Goal: Information Seeking & Learning: Learn about a topic

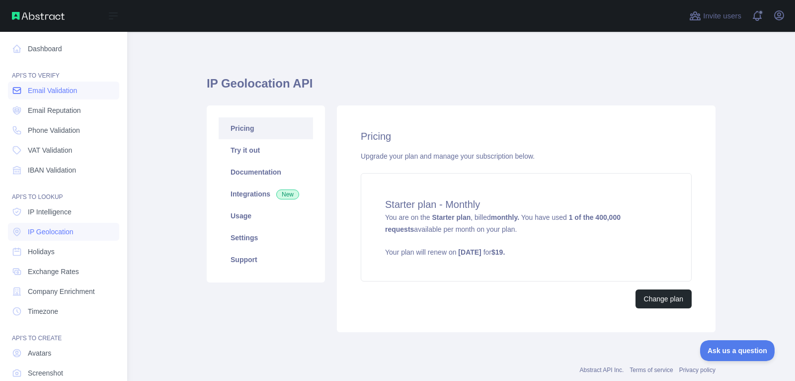
click at [21, 93] on icon at bounding box center [17, 90] width 10 height 10
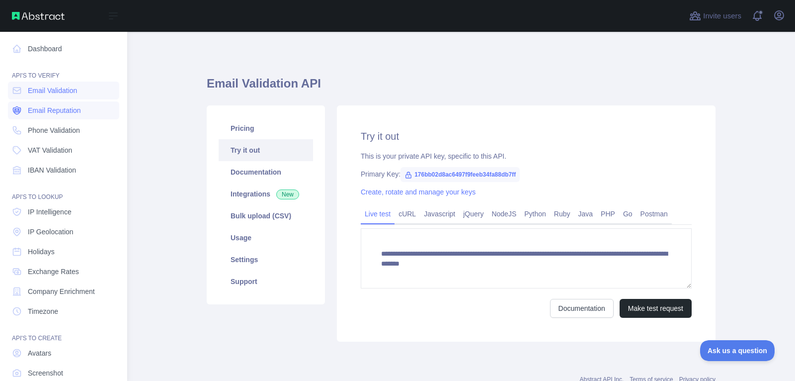
click at [23, 108] on link "Email Reputation" at bounding box center [63, 110] width 111 height 18
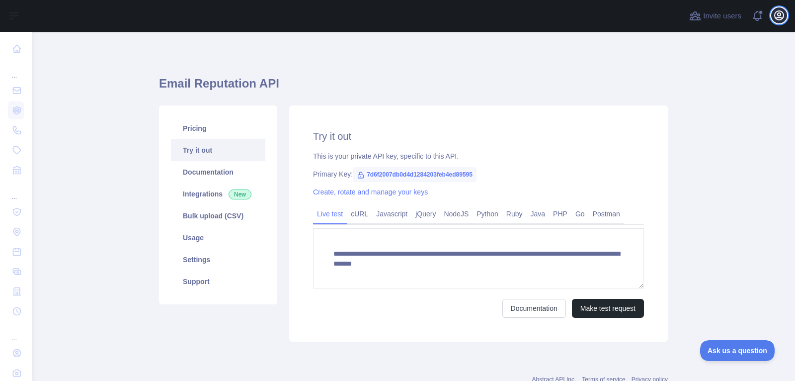
click at [780, 16] on icon "button" at bounding box center [779, 15] width 9 height 9
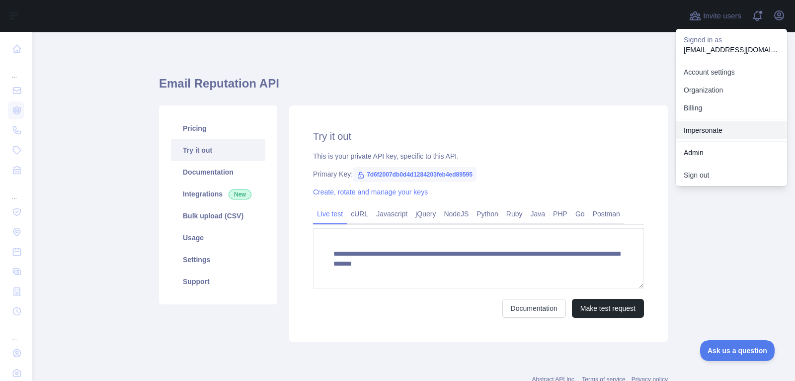
click at [719, 126] on link "Impersonate" at bounding box center [731, 130] width 111 height 18
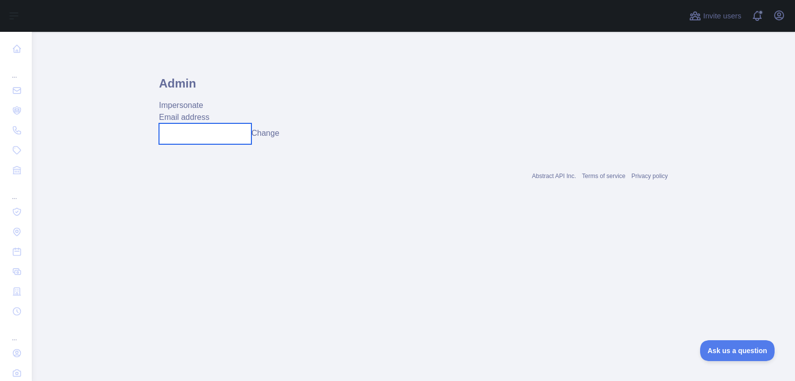
click at [169, 137] on input "text" at bounding box center [205, 133] width 92 height 21
paste input "**********"
type input "**********"
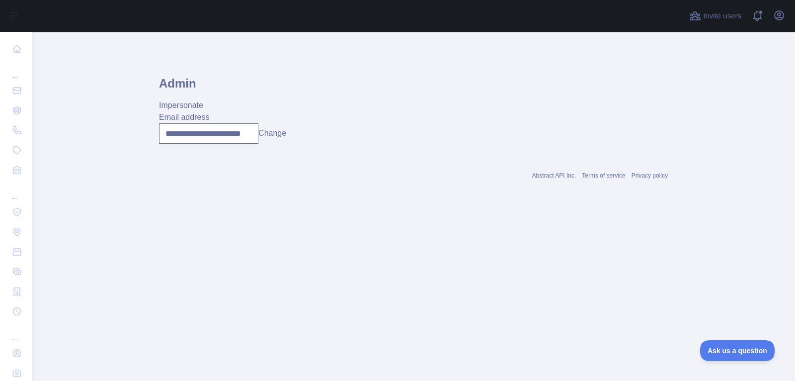
click at [278, 135] on button "Change" at bounding box center [272, 133] width 28 height 12
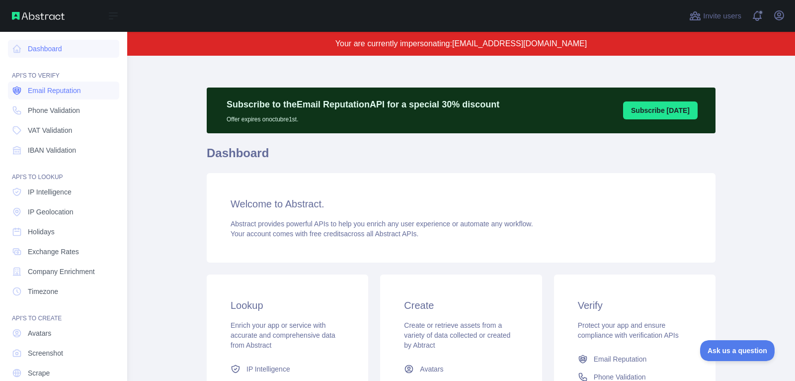
click at [55, 93] on span "Email Reputation" at bounding box center [54, 90] width 53 height 10
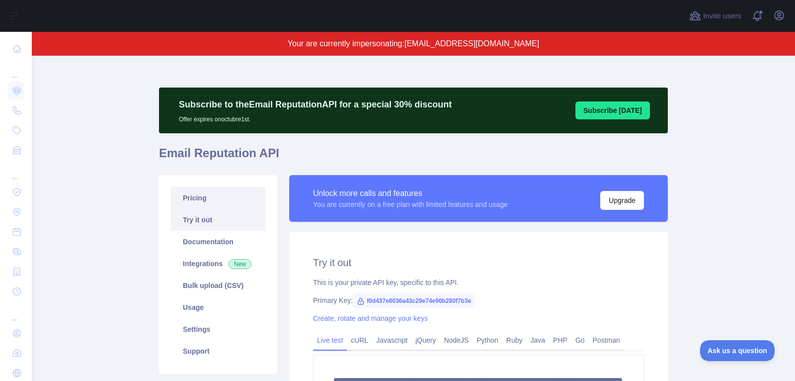
click at [204, 199] on link "Pricing" at bounding box center [218, 198] width 94 height 22
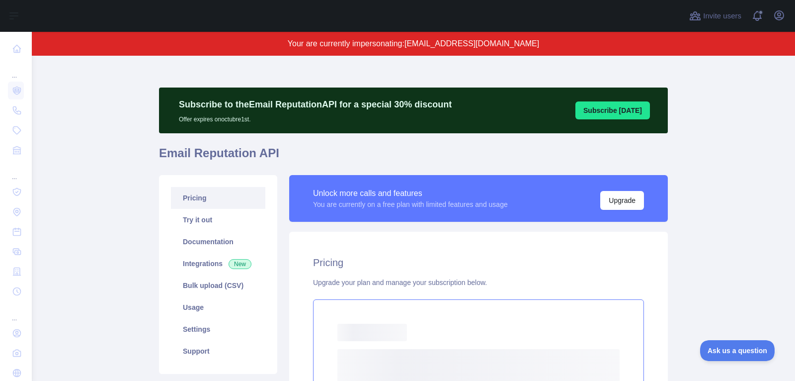
click at [403, 345] on div "Loading... Loading..." at bounding box center [478, 356] width 331 height 114
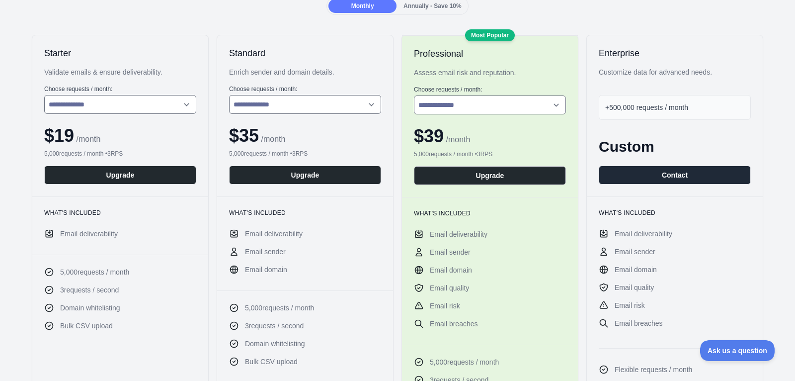
scroll to position [148, 0]
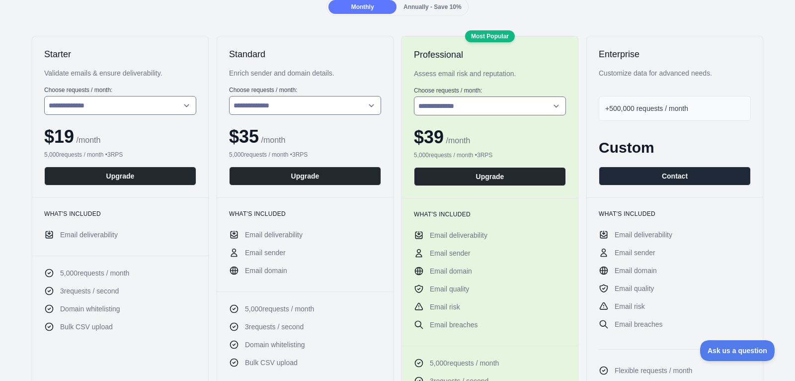
click at [110, 233] on span "Email deliverability" at bounding box center [89, 235] width 58 height 10
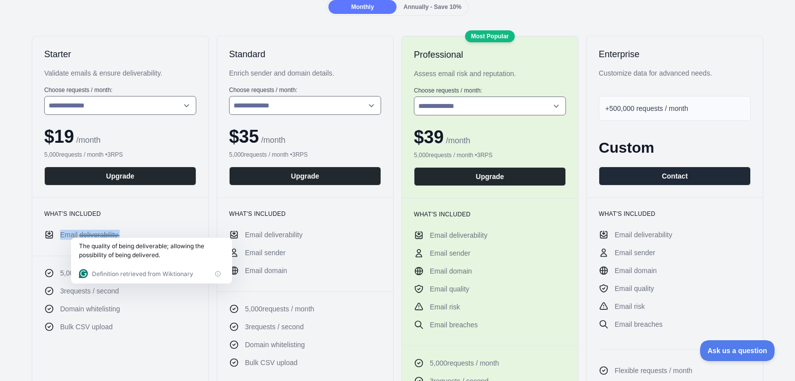
click at [110, 233] on span "Email deliverability" at bounding box center [89, 235] width 58 height 10
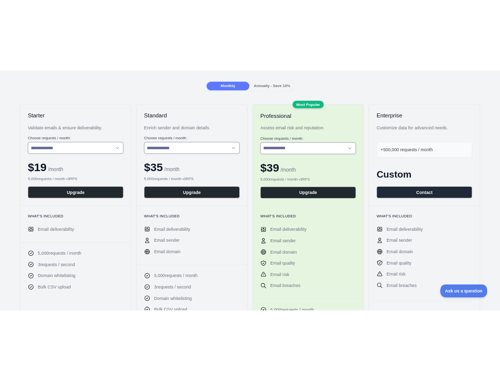
scroll to position [125, 0]
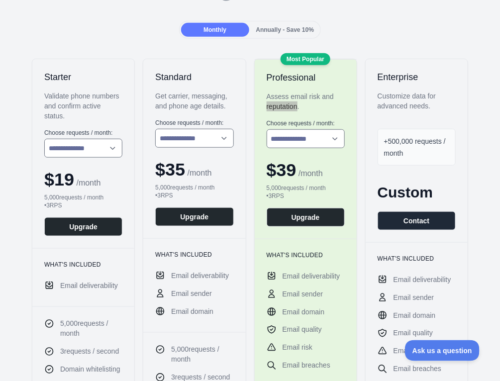
click at [295, 101] on div "Assess email risk and reputation." at bounding box center [305, 101] width 78 height 20
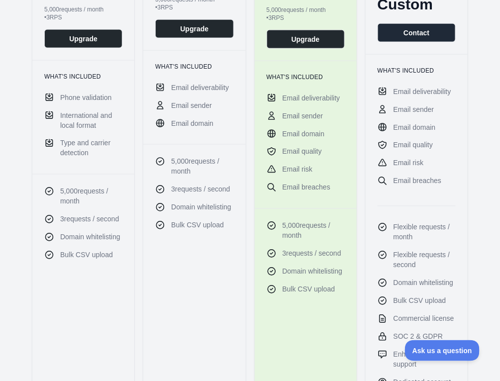
scroll to position [296, 0]
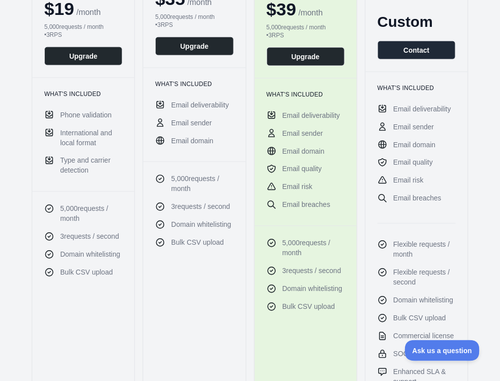
click at [50, 114] on icon at bounding box center [49, 114] width 6 height 7
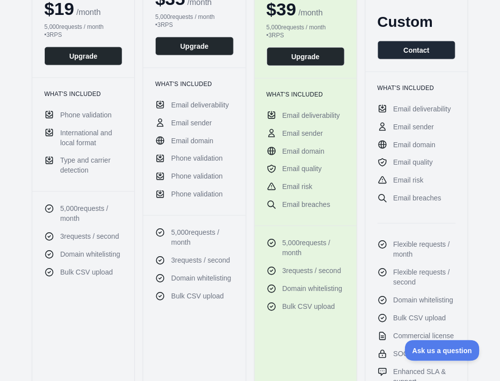
click at [183, 103] on span "Email deliverability" at bounding box center [200, 105] width 58 height 10
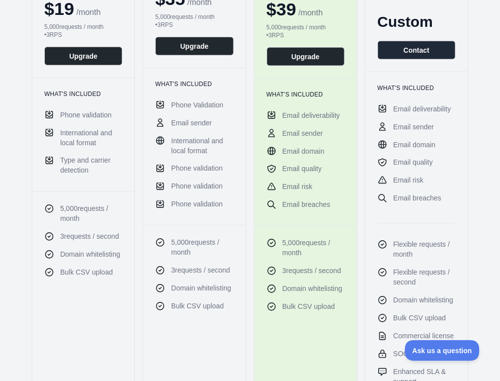
click at [201, 145] on span "International and local format" at bounding box center [202, 146] width 62 height 20
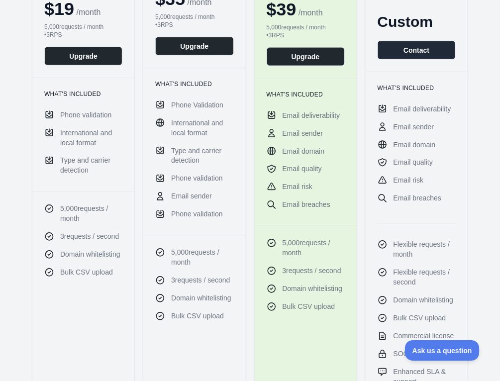
click at [183, 128] on span "International and local format" at bounding box center [202, 128] width 62 height 20
click at [184, 157] on span "Type and carrier detection" at bounding box center [202, 156] width 62 height 20
click at [177, 177] on span "Phone validation" at bounding box center [197, 178] width 52 height 10
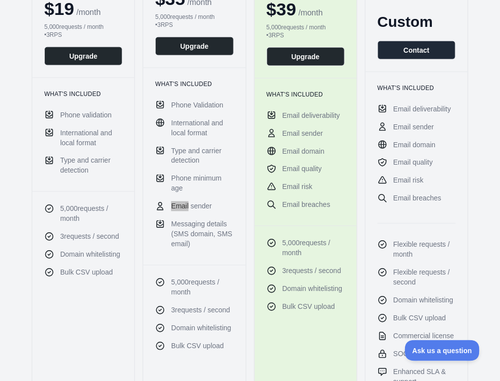
click at [185, 207] on span "Email sender" at bounding box center [191, 206] width 41 height 10
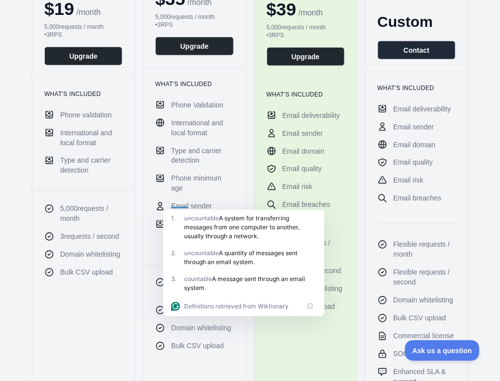
click at [219, 201] on li "Email sender" at bounding box center [194, 206] width 78 height 10
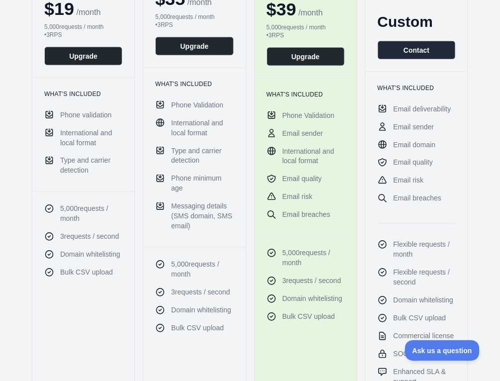
click at [303, 178] on span "Email quality" at bounding box center [301, 179] width 39 height 10
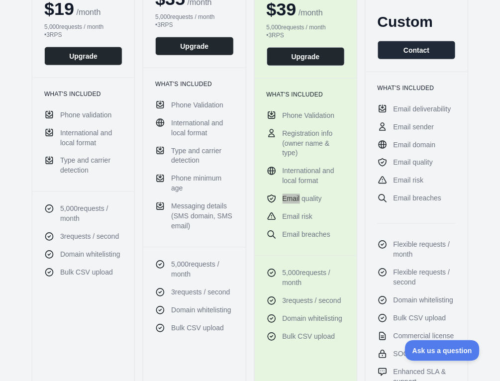
click at [292, 196] on span "Email quality" at bounding box center [301, 199] width 39 height 10
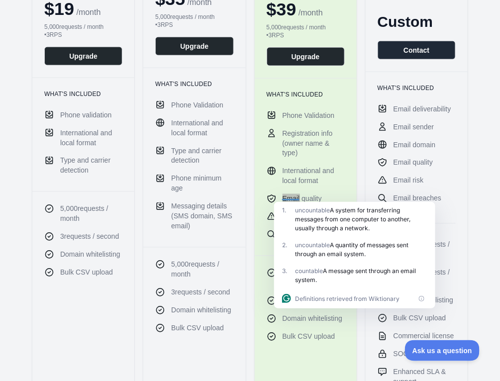
click at [305, 198] on span "Email quality" at bounding box center [301, 199] width 39 height 10
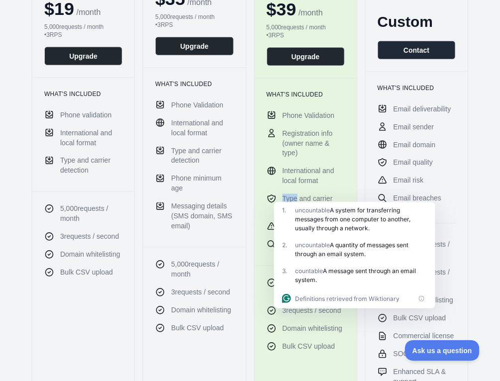
click at [281, 188] on ul "Phone Validation Registration info (owner name & type) International and local …" at bounding box center [305, 179] width 78 height 139
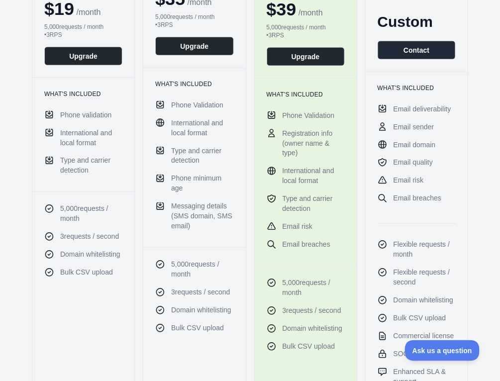
click at [309, 210] on span "Type and carrier detection" at bounding box center [313, 204] width 62 height 20
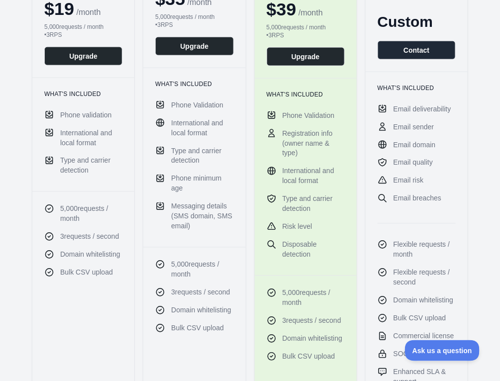
click at [303, 251] on span "Disposable detection" at bounding box center [313, 250] width 62 height 20
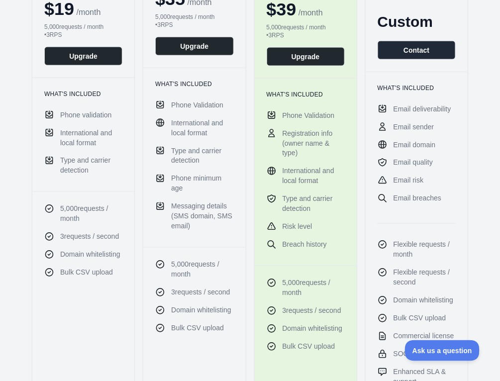
click at [284, 226] on span "Risk level" at bounding box center [297, 227] width 30 height 10
click at [319, 226] on li "Risk level" at bounding box center [305, 227] width 78 height 10
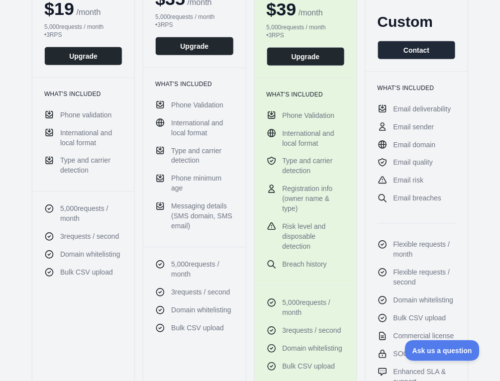
click at [197, 175] on span "Phone minimum age" at bounding box center [202, 183] width 62 height 20
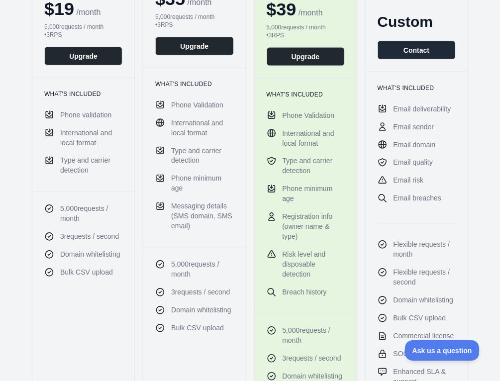
click at [197, 202] on span "Messaging details (SMS domain, SMS email)" at bounding box center [202, 216] width 62 height 30
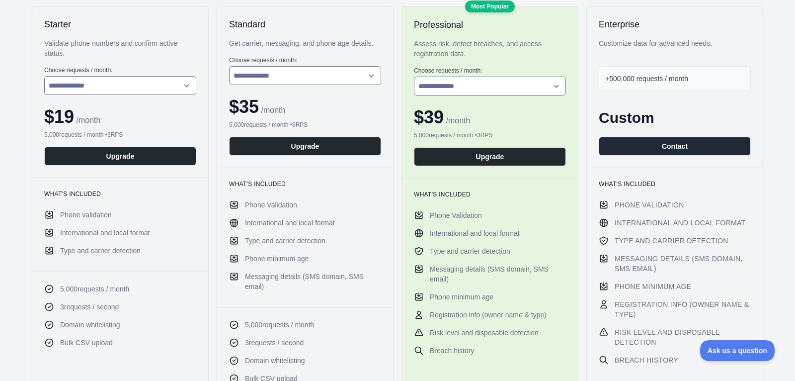
scroll to position [179, 0]
